Goal: Task Accomplishment & Management: Complete application form

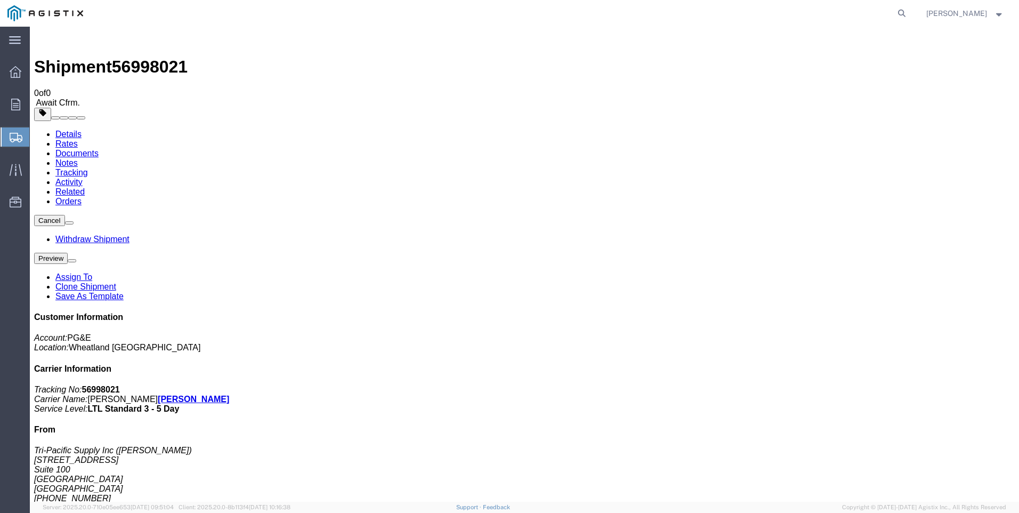
click at [0, 0] on span "Create Shipment" at bounding box center [0, 0] width 0 height 0
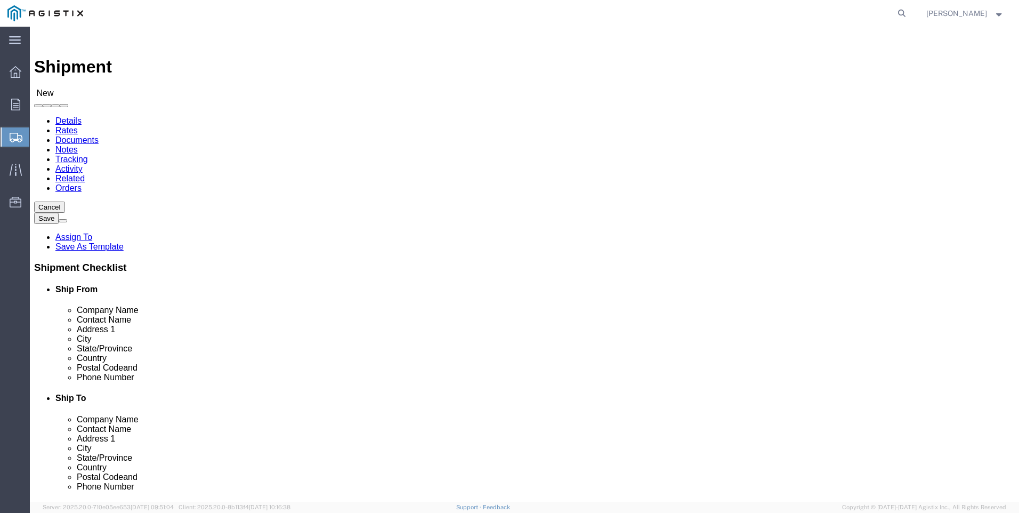
click select "Select PG&E Tri-Pacific Supply Inc"
select select "9596"
click select "Select PG&E Tri-Pacific Supply Inc"
select select
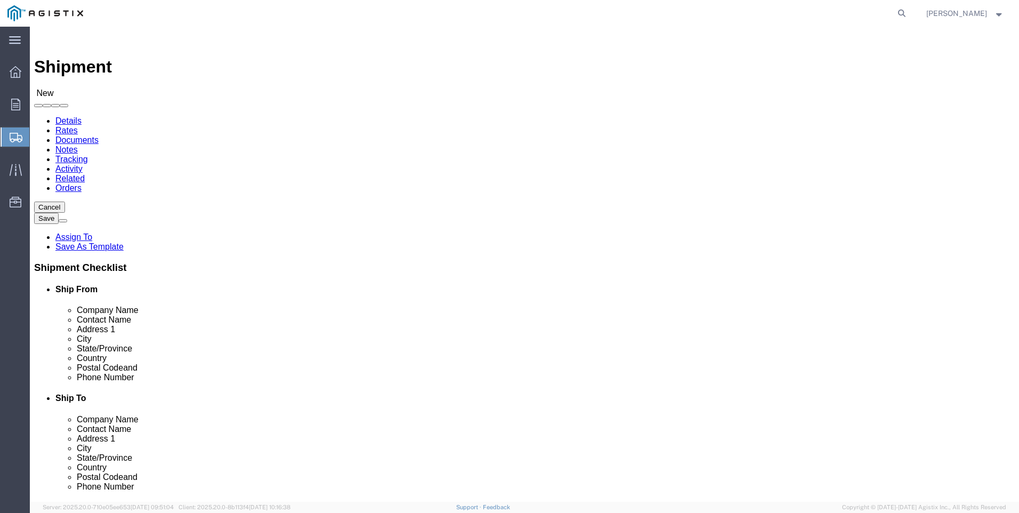
select select "MYPROFILE"
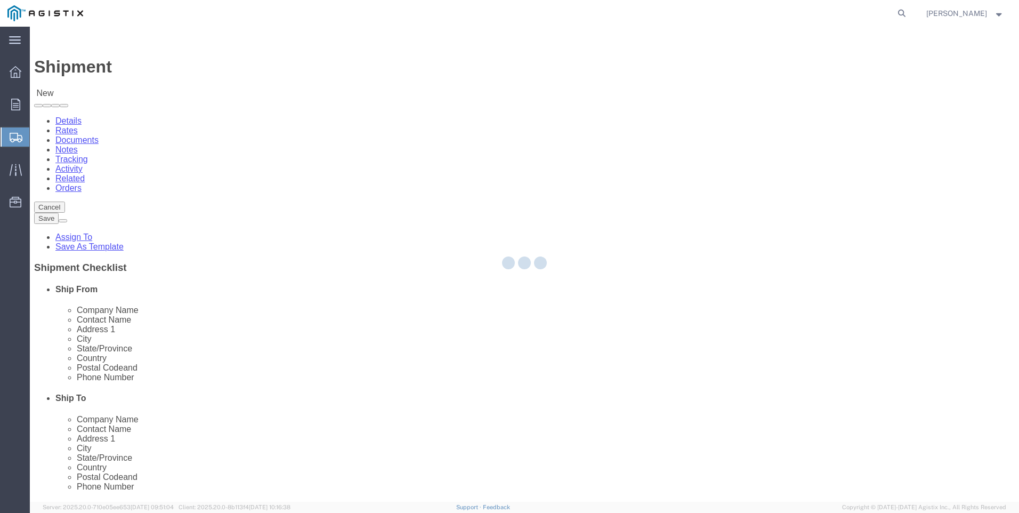
select select "CA"
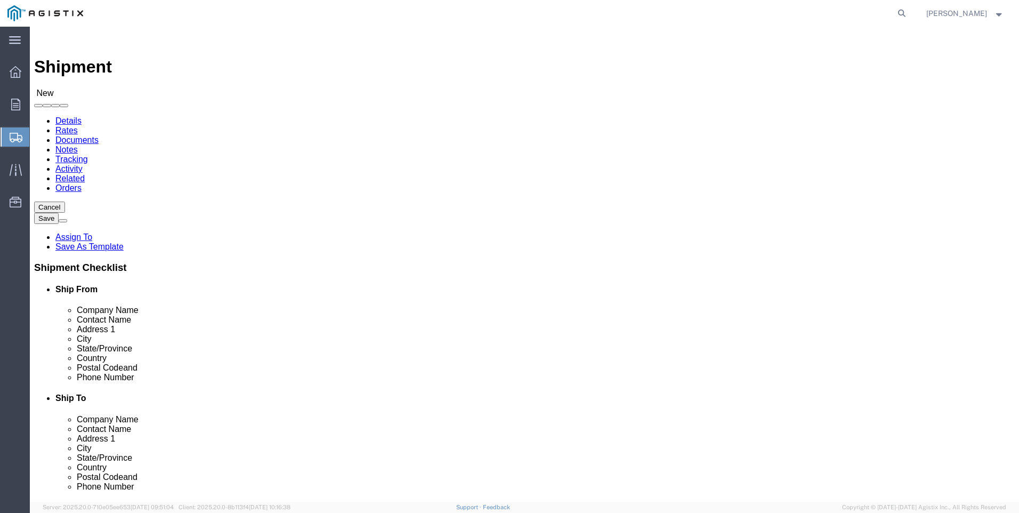
click select "Select All Others [GEOGRAPHIC_DATA] [GEOGRAPHIC_DATA] [GEOGRAPHIC_DATA] [GEOGRA…"
select select "19740"
click select "Select All Others [GEOGRAPHIC_DATA] [GEOGRAPHIC_DATA] [GEOGRAPHIC_DATA] [GEOGRA…"
click span
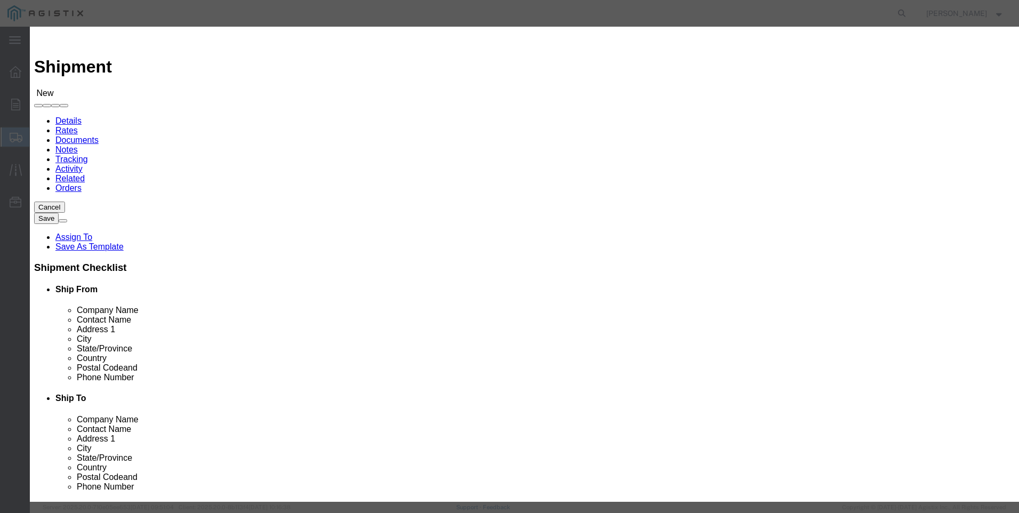
scroll to position [480, 0]
click button "Select"
select select "CA"
click button "Close"
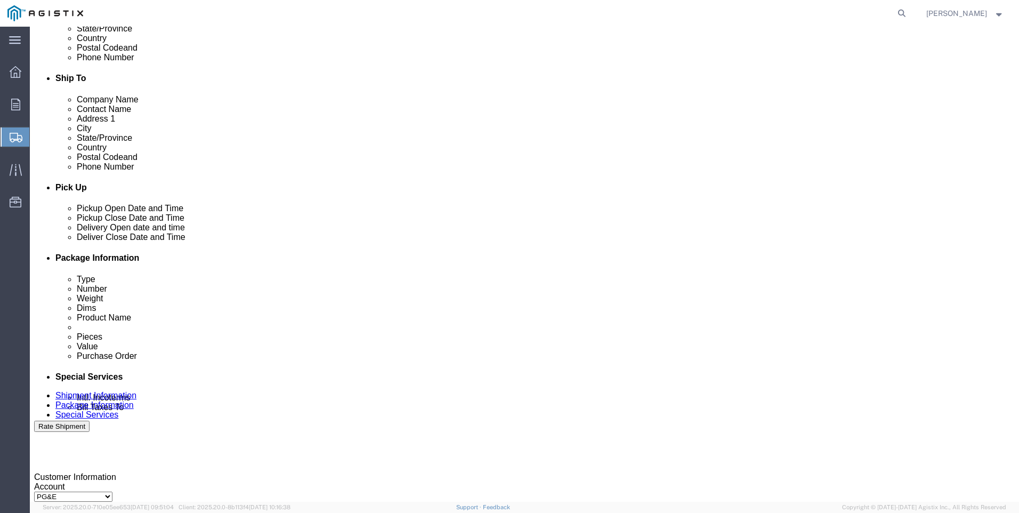
click div "[DATE] 2:00 PM"
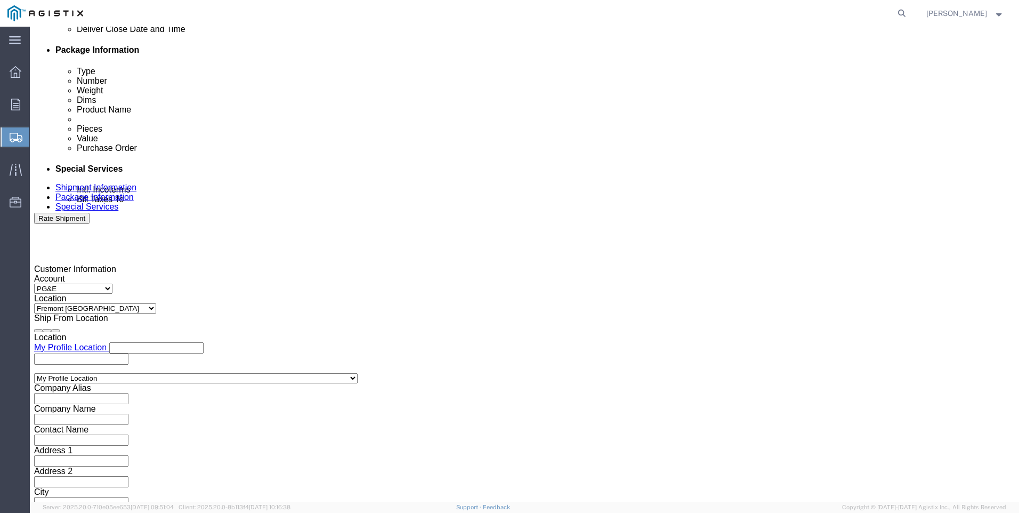
type input "4:00 PM"
drag, startPoint x: 327, startPoint y: 305, endPoint x: 378, endPoint y: 248, distance: 76.2
click button "Apply"
click div
click input "5:00 PM"
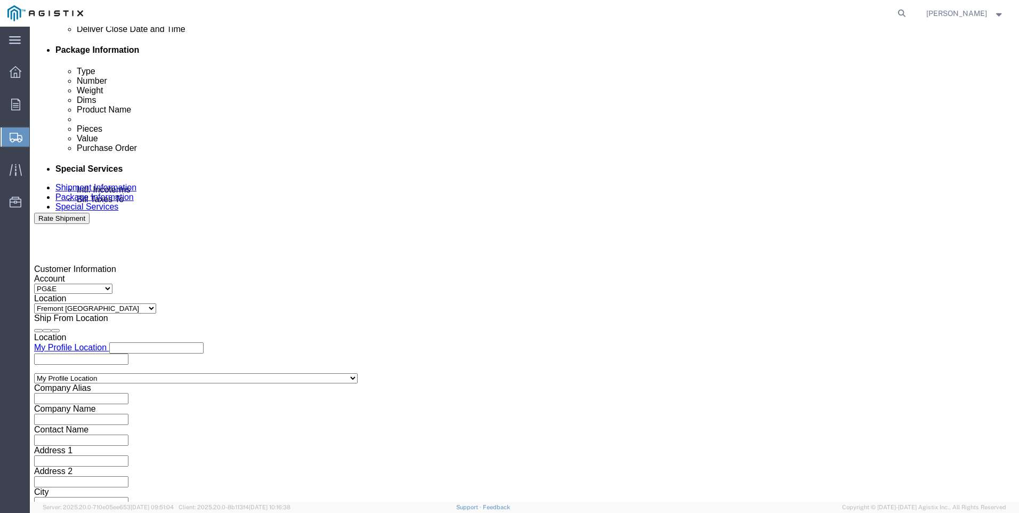
click input "7:00 PM"
type input "7:00 AM"
click button "Apply"
click div
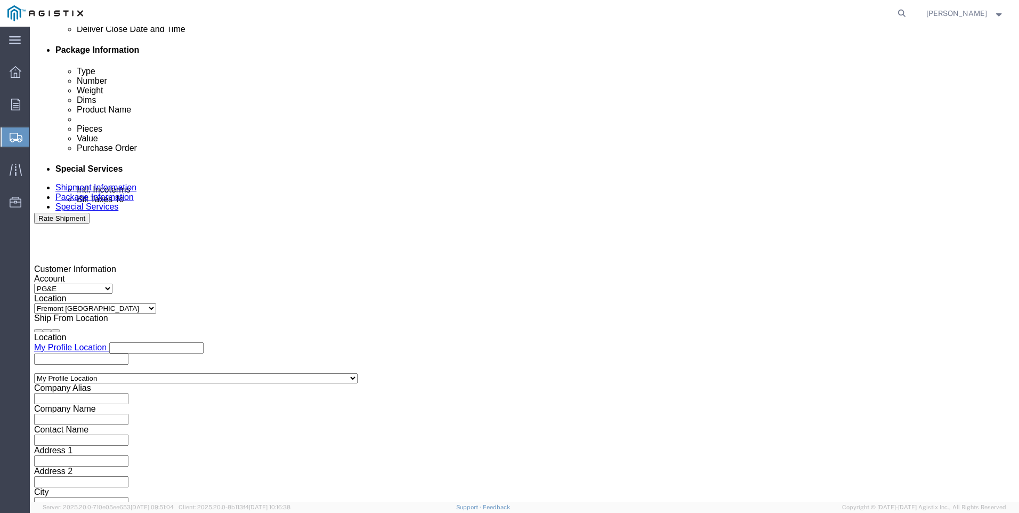
click input "8:00 AM"
click input "3:00 AM"
type input "3:00 PM"
click button "Apply"
click input "text"
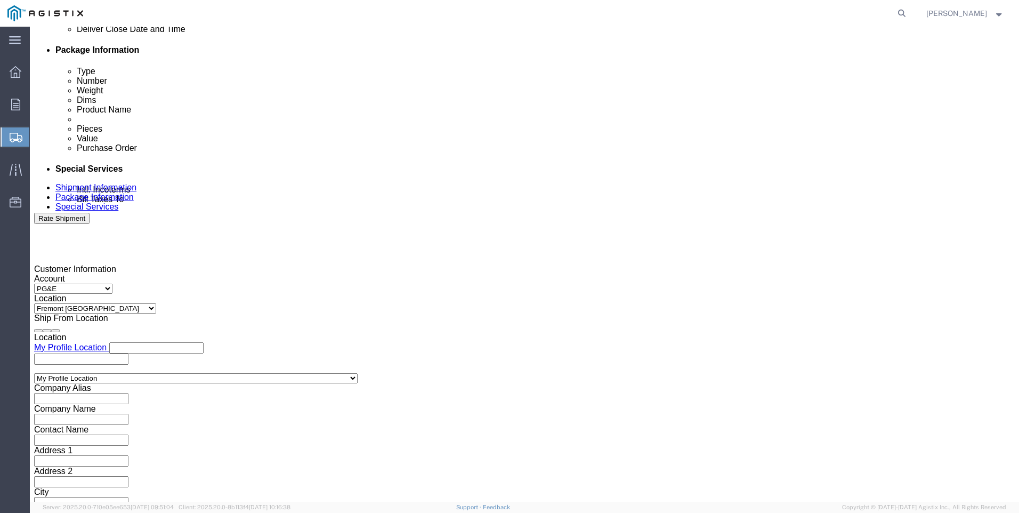
type input "3501417468"
click select "Select Account Type Activity ID Airline Appointment Number ASN Batch Request # …"
select select "SALEORDR"
click select "Select Account Type Activity ID Airline Appointment Number ASN Batch Request # …"
drag, startPoint x: 417, startPoint y: 207, endPoint x: 419, endPoint y: 212, distance: 5.5
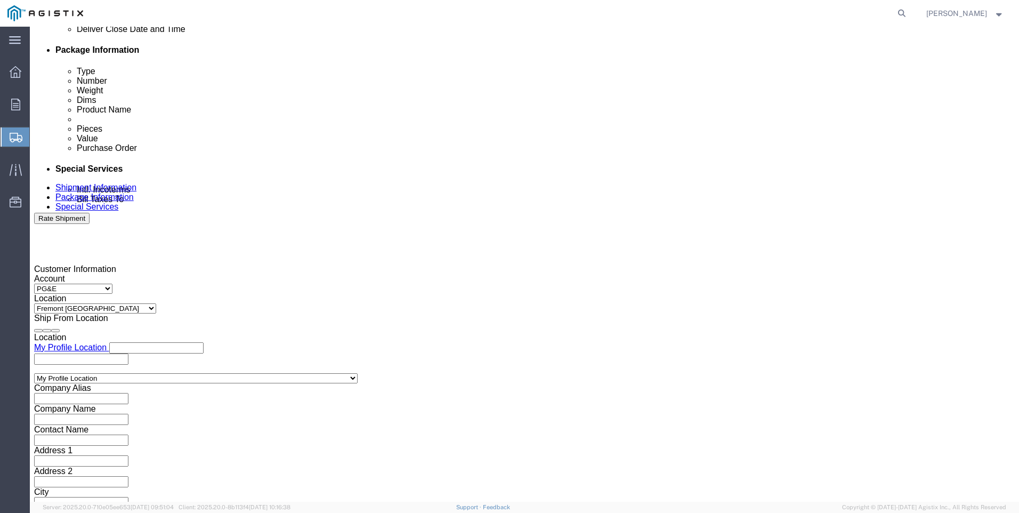
click div "Select Account Type Activity ID Airline Appointment Number ASN Batch Request # …"
click input "text"
type input "54683"
click button "Continue"
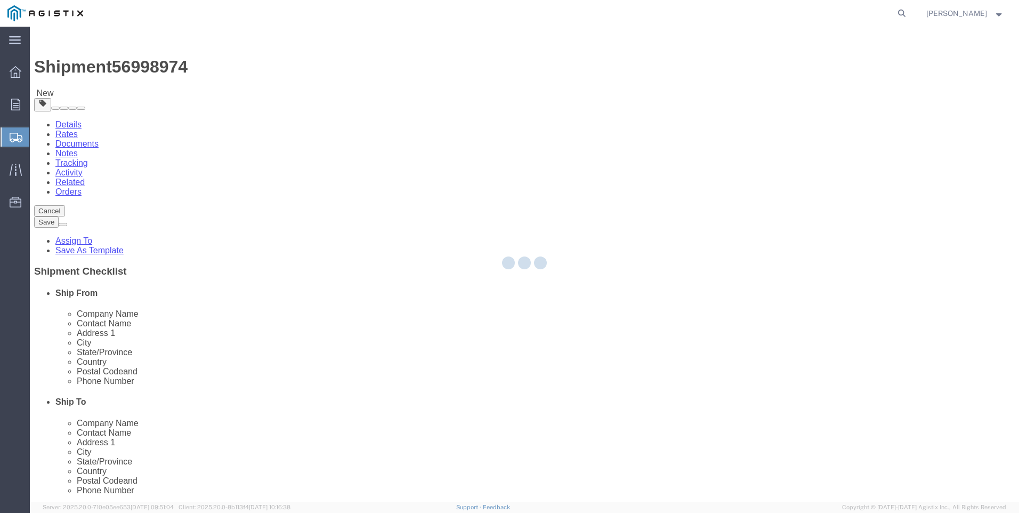
select select "CBOX"
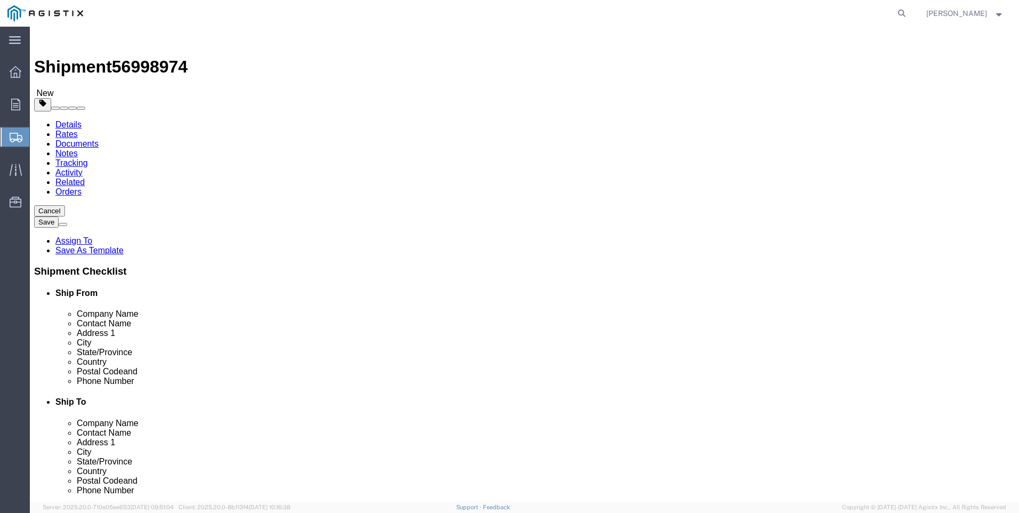
click input "text"
type input "13"
type input "39"
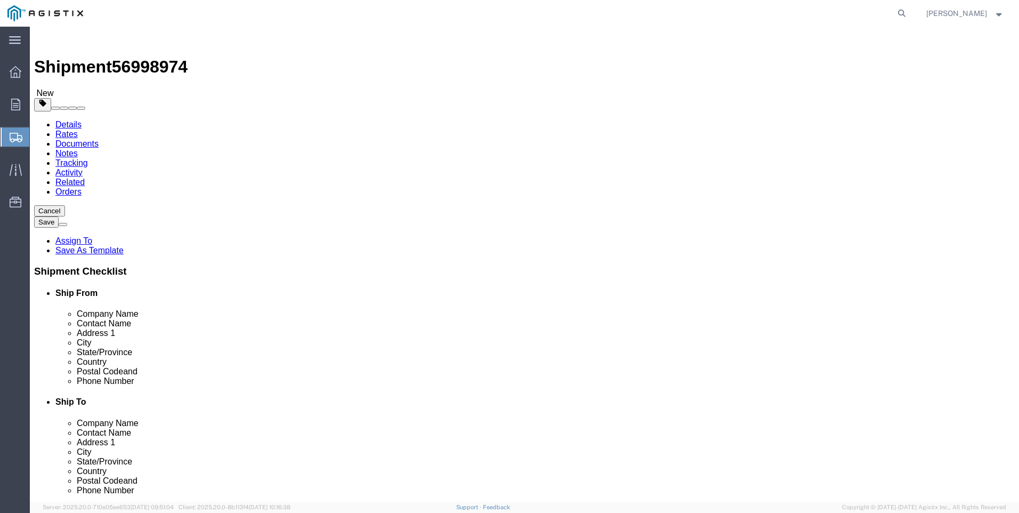
click link "Add Content"
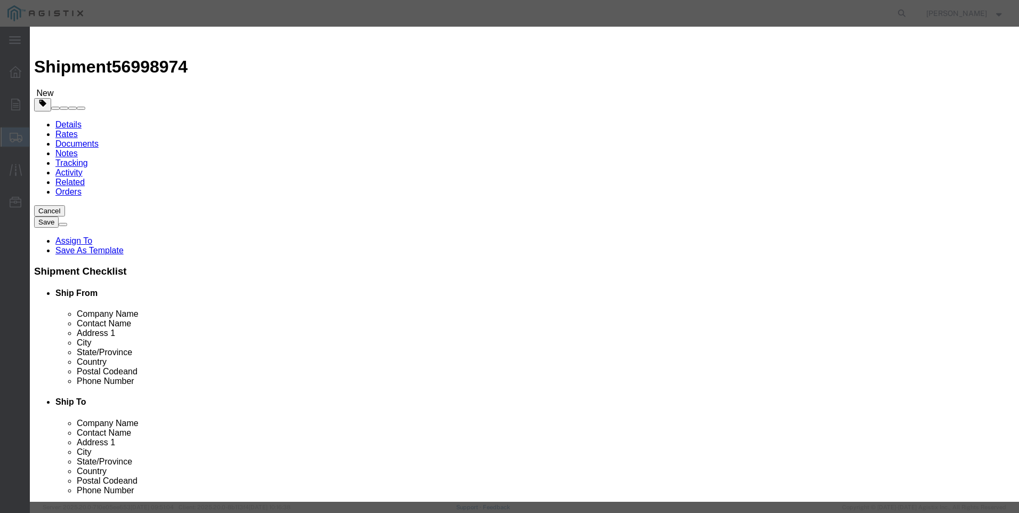
click input "text"
type input "M032243"
click td "Name: REGULATOR GAS FLOWMAX 2" 150 CL #FM-1X"
select select
select select "USD"
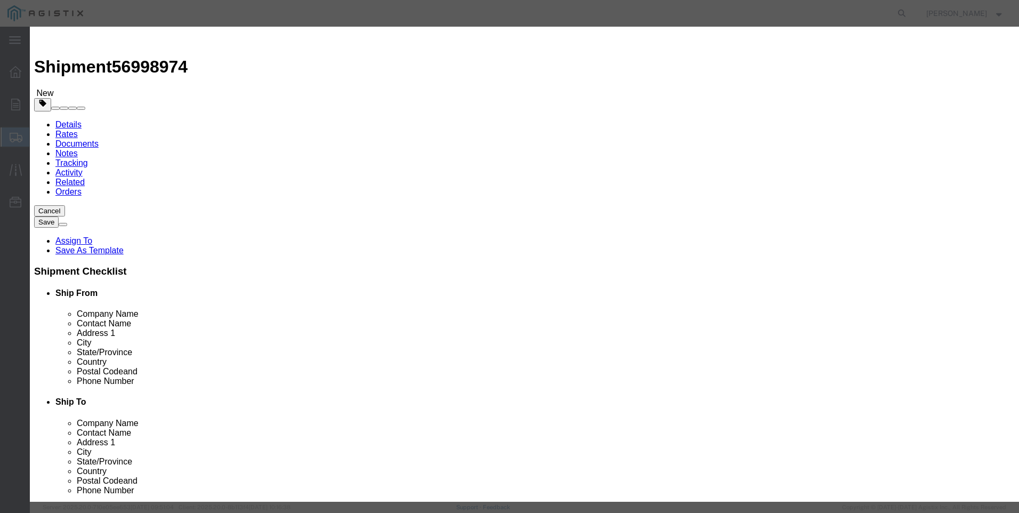
type input "REGULATOR GAS FLOWMAX 2" 150 CL #FM-1X"
type input "M032243"
drag, startPoint x: 314, startPoint y: 83, endPoint x: 563, endPoint y: 95, distance: 249.1
click div "Product Name REGULATOR GAS FLOWMAX 2" 150 CL #FM-1X M032243 Pieces Select Bag B…"
type input "REGULATOR GAS FLOWMAX 2" 150 CL #FM-1X"
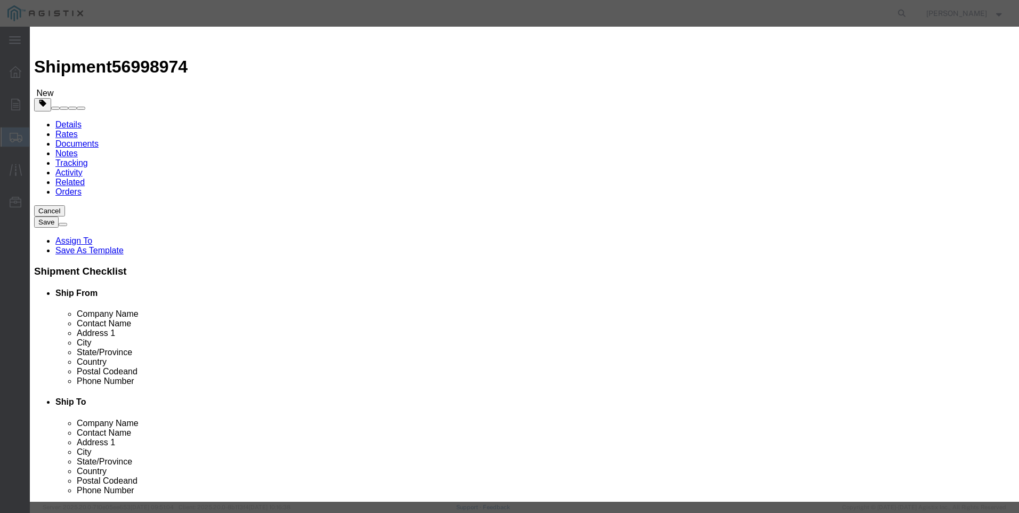
click textarea
paste textarea "REGULATOR GAS FLOWMAX 2" 150 CL #FM-1X"
type textarea "REGULATOR GAS FLOWMAX 2" 150 CL #FM-1X"
drag, startPoint x: 435, startPoint y: 83, endPoint x: 156, endPoint y: 64, distance: 279.8
click div "Add content Commodity library Product Name REGULATOR GAS FLOWMAX 2" 150 CL #FM-…"
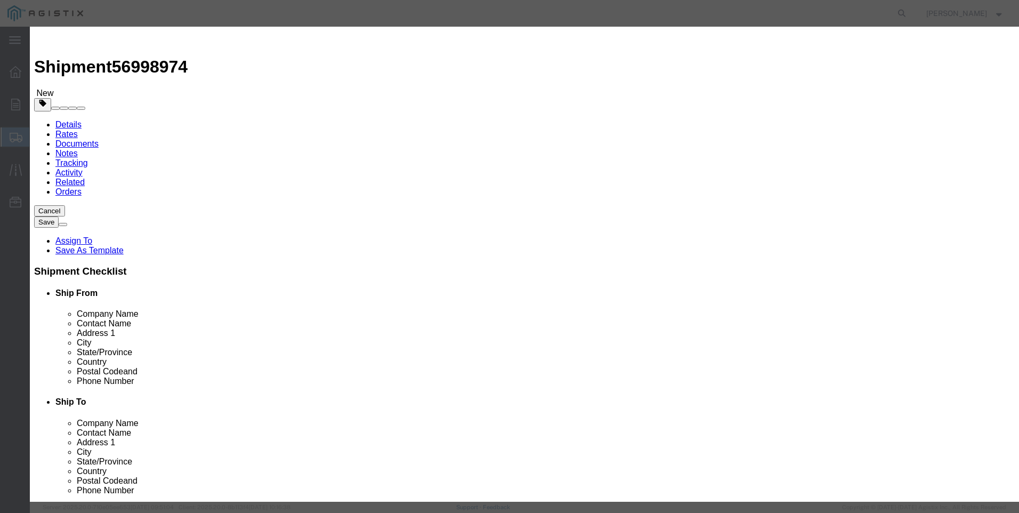
click input "M032243 / FM-1X"
type input "M032243 / FM-1X-100"
click input "text"
type input "1"
click input "text"
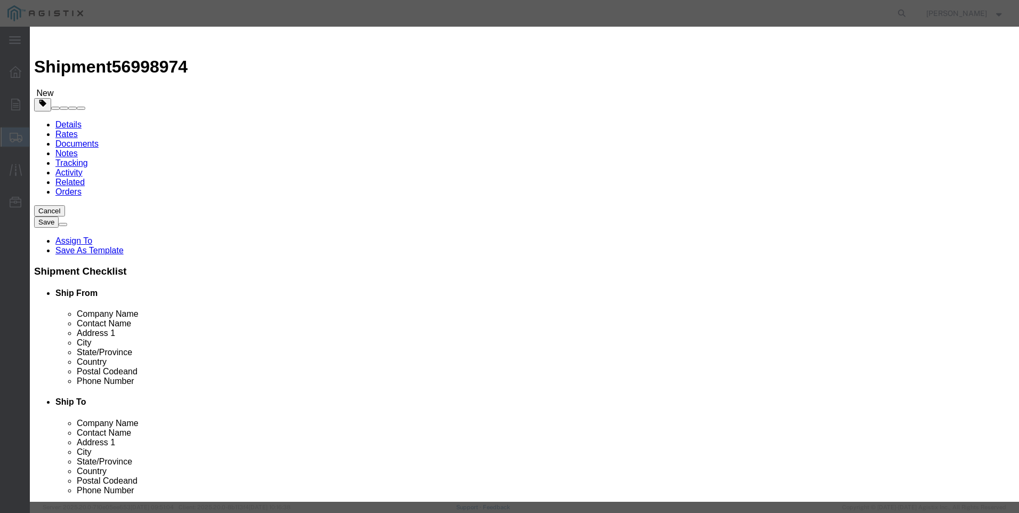
type input "3153"
click button "Save & Close"
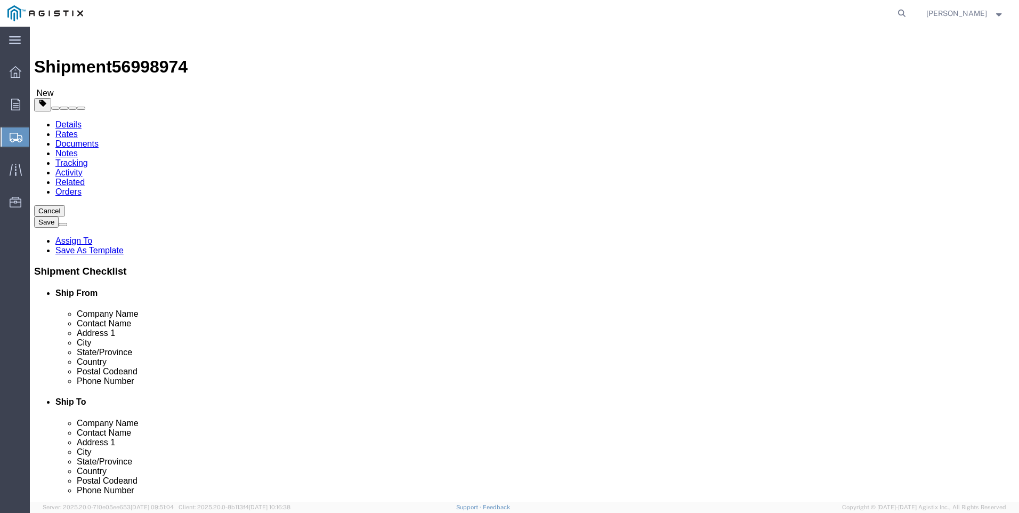
click button "Rate Shipment"
